Goal: Task Accomplishment & Management: Manage account settings

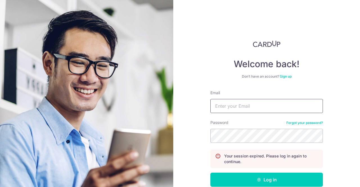
click at [219, 100] on input "Email" at bounding box center [267, 106] width 113 height 14
type input "[EMAIL_ADDRESS][DOMAIN_NAME]"
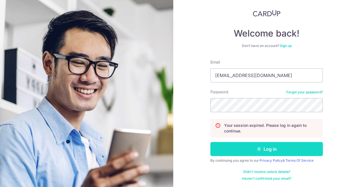
click at [241, 151] on button "Log in" at bounding box center [267, 149] width 113 height 14
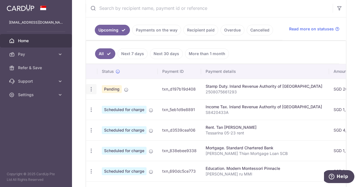
click at [88, 88] on icon "button" at bounding box center [91, 89] width 6 height 6
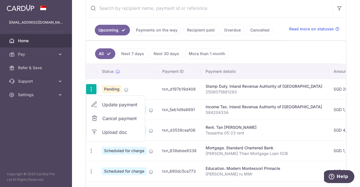
click at [110, 101] on span "Update payment" at bounding box center [121, 104] width 38 height 7
radio input "true"
type input "20,000.00"
type input "[DATE]"
type input "2508075661293"
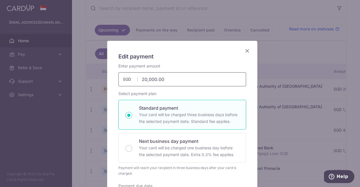
click at [167, 81] on input "20,000.00" at bounding box center [183, 79] width 128 height 14
type input "2"
click at [247, 50] on icon "Close" at bounding box center [247, 50] width 7 height 7
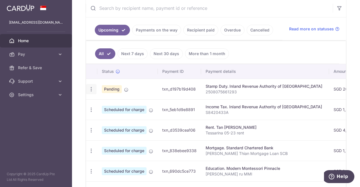
click at [90, 88] on icon "button" at bounding box center [91, 89] width 6 height 6
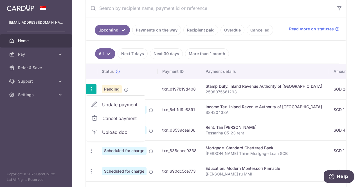
click at [114, 105] on span "Update payment" at bounding box center [121, 104] width 38 height 7
type input "20,000.00"
radio input "true"
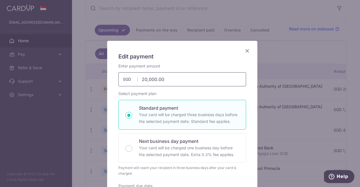
click at [144, 80] on input "20,000.00" at bounding box center [183, 79] width 128 height 14
click at [147, 80] on input "32000.00" at bounding box center [183, 79] width 128 height 14
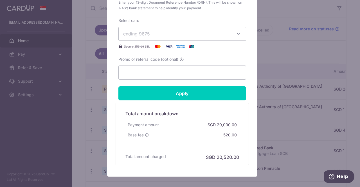
scroll to position [243, 0]
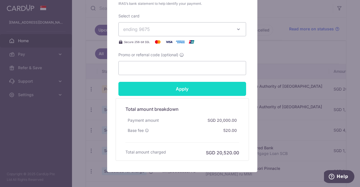
type input "32,600.00"
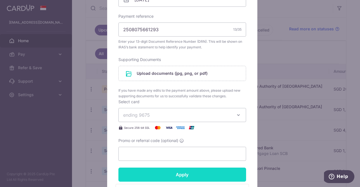
scroll to position [199, 0]
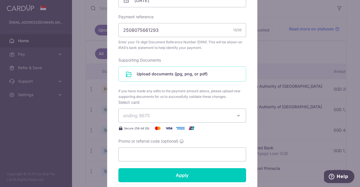
click at [141, 72] on input "file" at bounding box center [182, 74] width 127 height 15
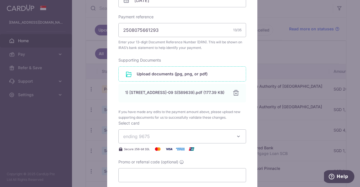
click at [149, 75] on input "file" at bounding box center [182, 74] width 127 height 15
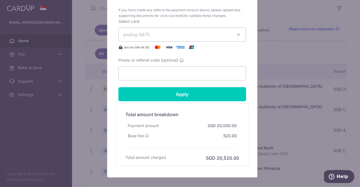
scroll to position [357, 0]
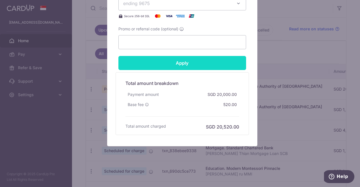
click at [150, 63] on input "Apply" at bounding box center [183, 63] width 128 height 14
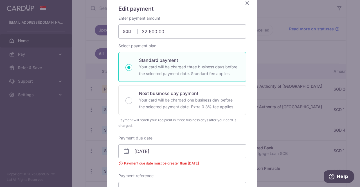
scroll to position [133, 0]
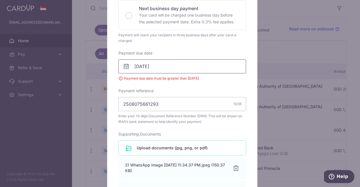
click at [158, 59] on input "[DATE]" at bounding box center [183, 66] width 128 height 14
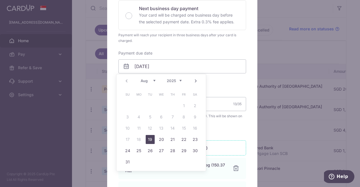
click at [151, 140] on link "19" at bounding box center [150, 139] width 9 height 9
type input "[DATE]"
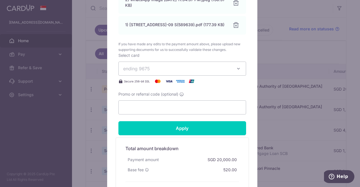
scroll to position [365, 0]
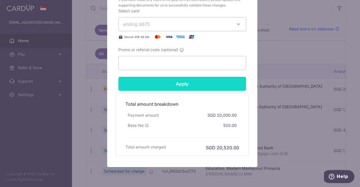
click at [157, 86] on input "Apply" at bounding box center [183, 84] width 128 height 14
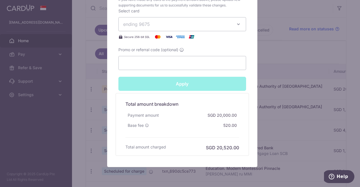
type input "Successfully Applied"
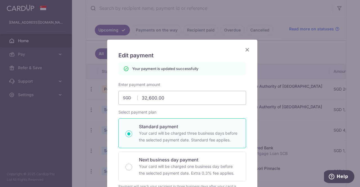
scroll to position [0, 0]
